Goal: Task Accomplishment & Management: Use online tool/utility

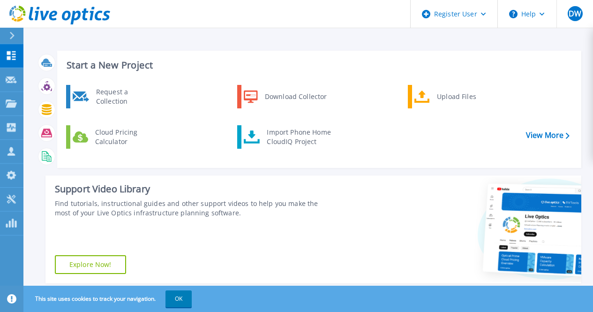
scroll to position [276, 0]
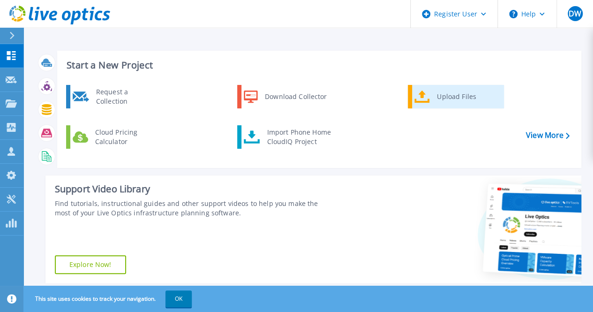
click at [444, 97] on div "Upload Files" at bounding box center [466, 96] width 69 height 19
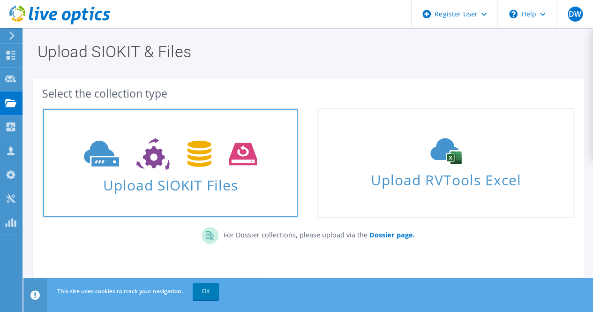
click at [159, 164] on use at bounding box center [170, 154] width 173 height 32
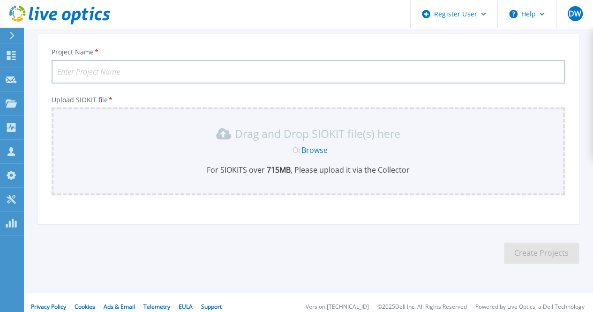
scroll to position [61, 0]
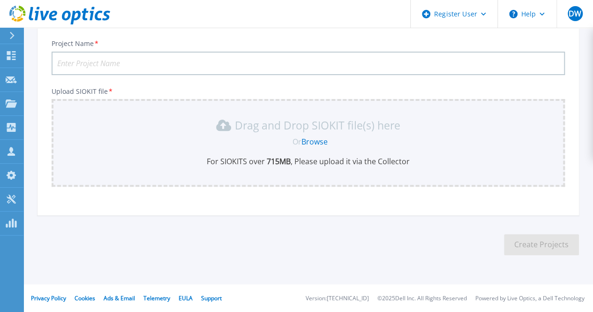
click at [172, 65] on input "Project Name *" at bounding box center [308, 63] width 513 height 23
type input "WAGS NW [DATE] BW01"
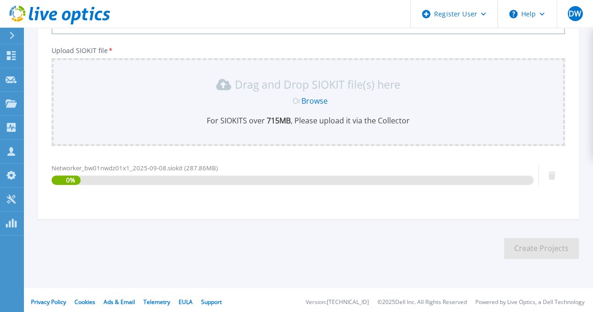
scroll to position [106, 0]
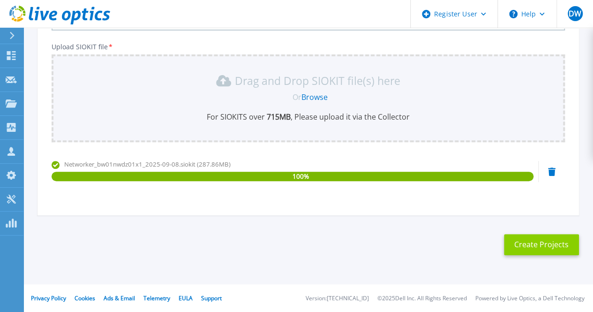
click at [547, 245] on button "Create Projects" at bounding box center [541, 244] width 75 height 21
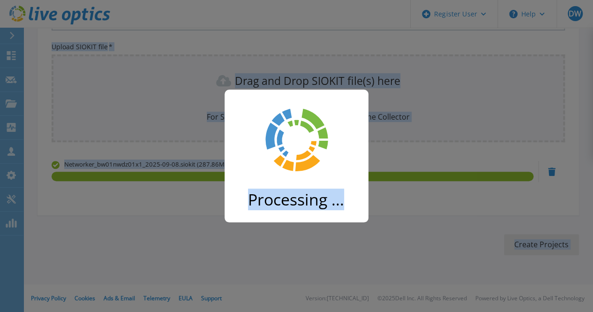
click at [547, 245] on div "Processing ..." at bounding box center [296, 156] width 593 height 312
